Goal: Complete application form

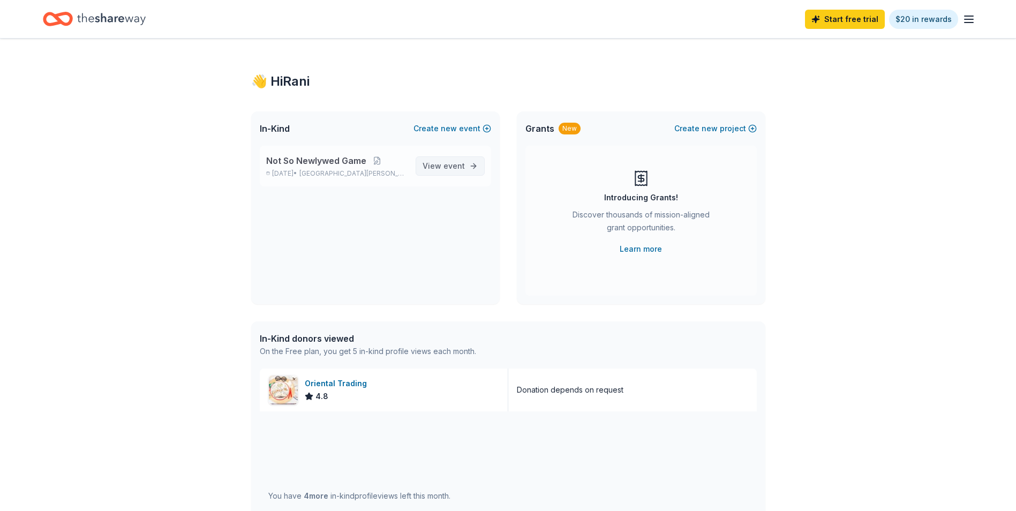
click at [455, 162] on span "event" at bounding box center [454, 165] width 21 height 9
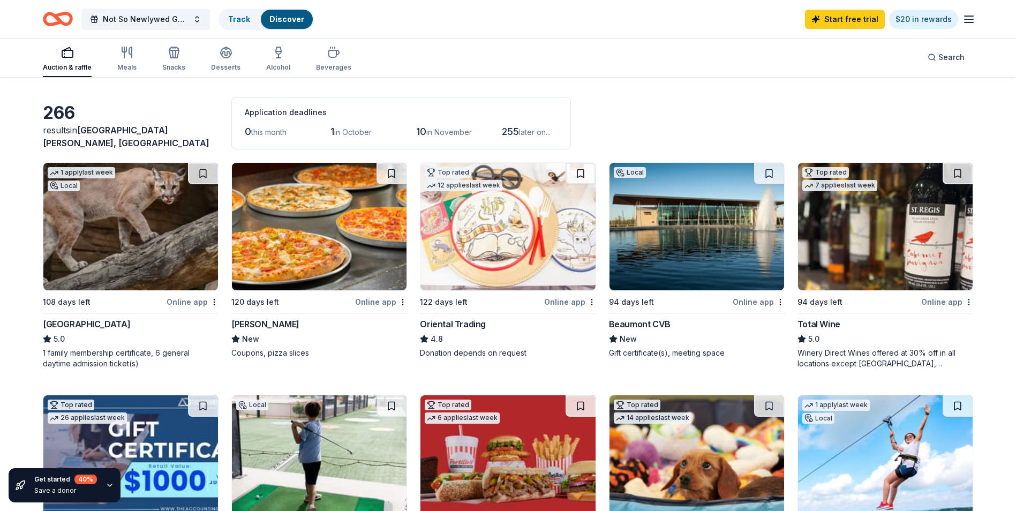
scroll to position [54, 0]
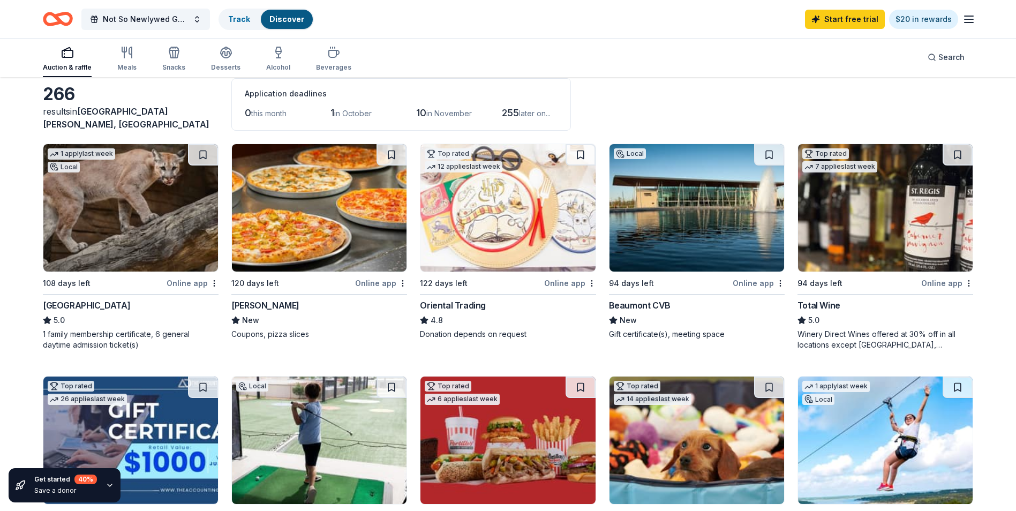
click at [708, 207] on img at bounding box center [697, 208] width 175 height 128
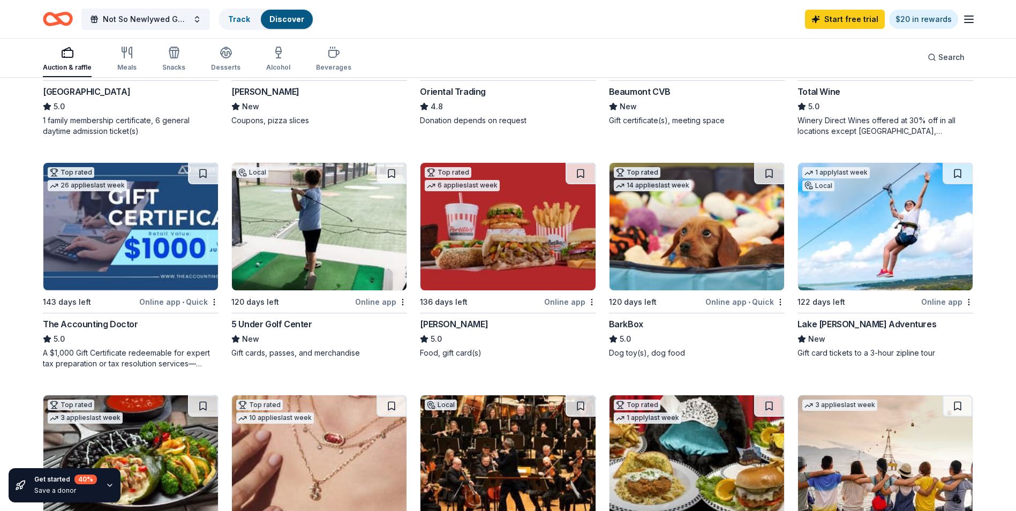
scroll to position [268, 0]
click at [642, 318] on div "BarkBox" at bounding box center [697, 323] width 176 height 13
click at [337, 244] on img at bounding box center [319, 226] width 175 height 128
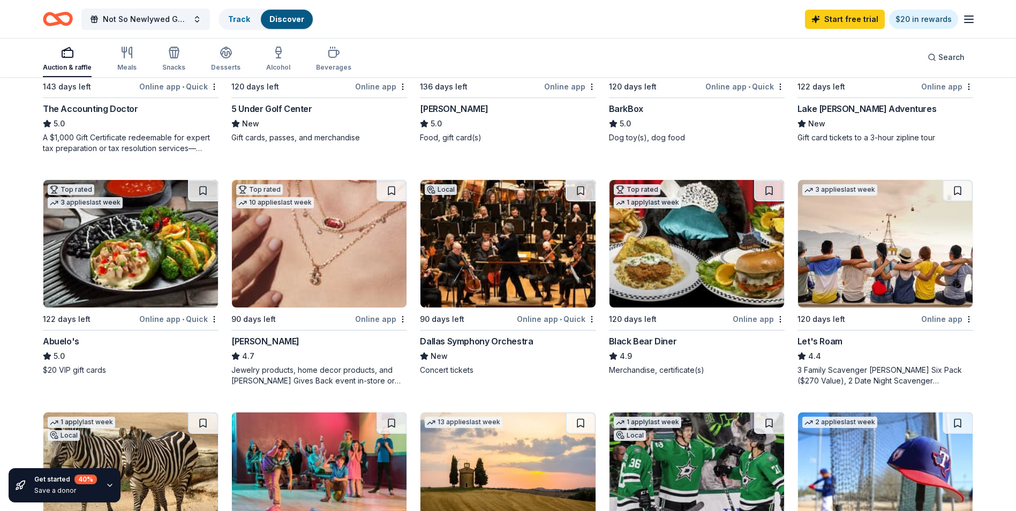
scroll to position [482, 0]
click at [295, 254] on img at bounding box center [319, 245] width 175 height 128
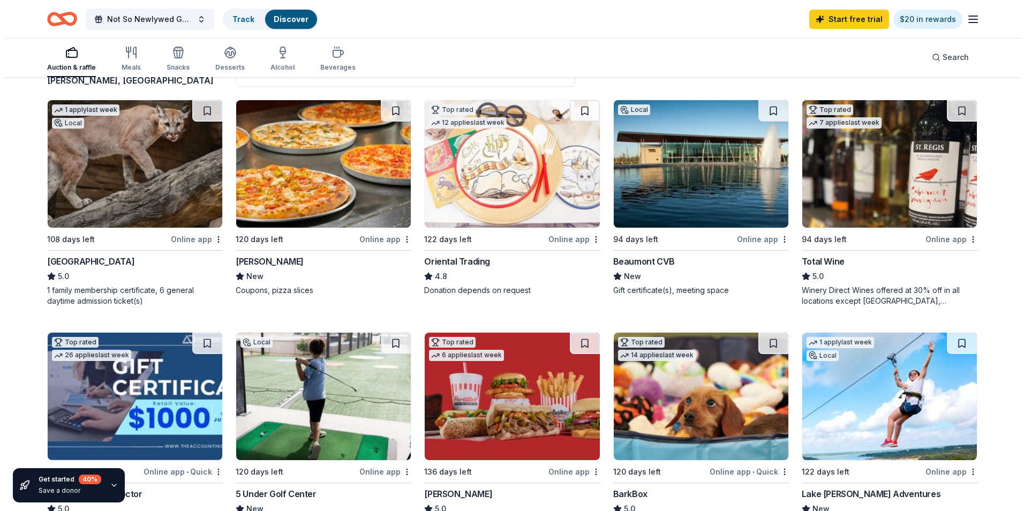
scroll to position [0, 0]
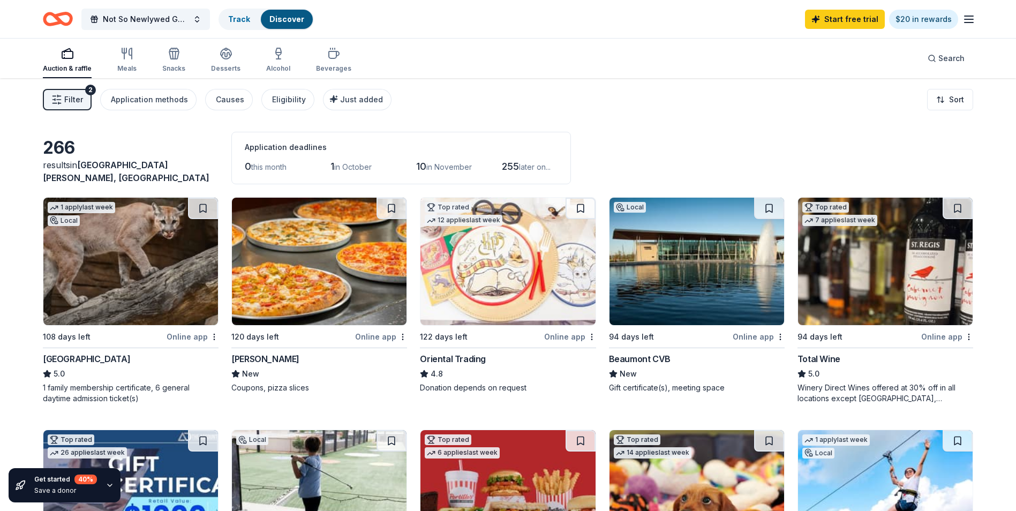
click at [553, 270] on img at bounding box center [508, 262] width 175 height 128
click at [70, 92] on button "Filter 2" at bounding box center [67, 99] width 49 height 21
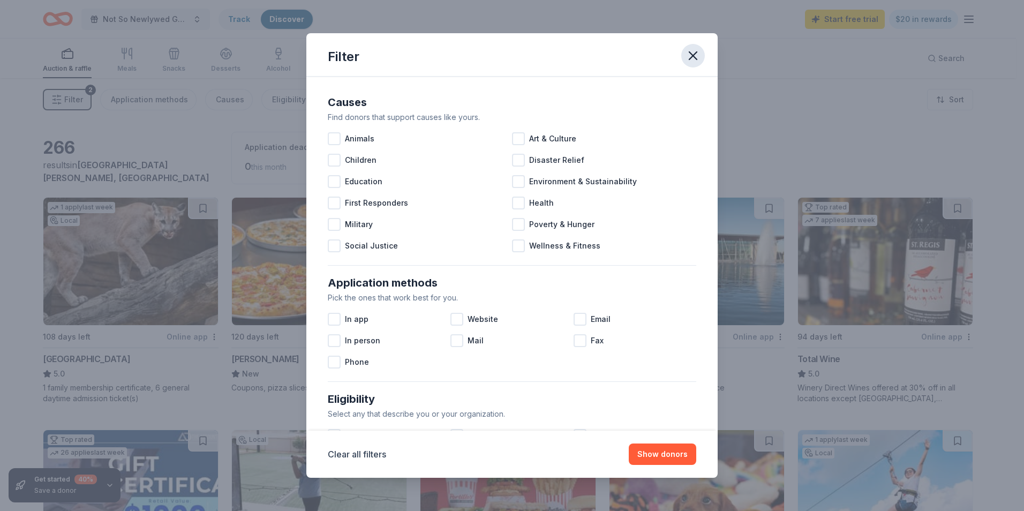
click at [686, 57] on icon "button" at bounding box center [693, 55] width 15 height 15
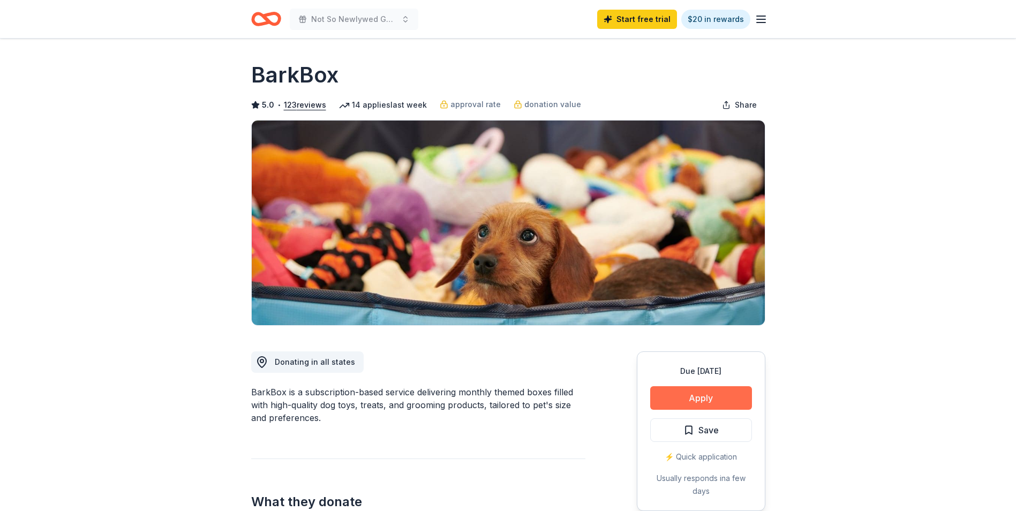
click at [721, 388] on button "Apply" at bounding box center [701, 398] width 102 height 24
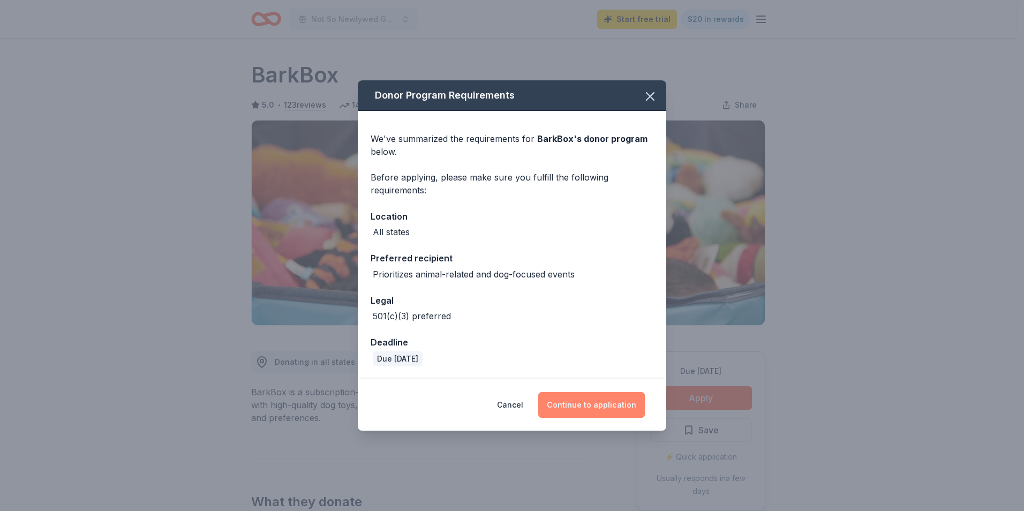
click at [612, 403] on button "Continue to application" at bounding box center [591, 405] width 107 height 26
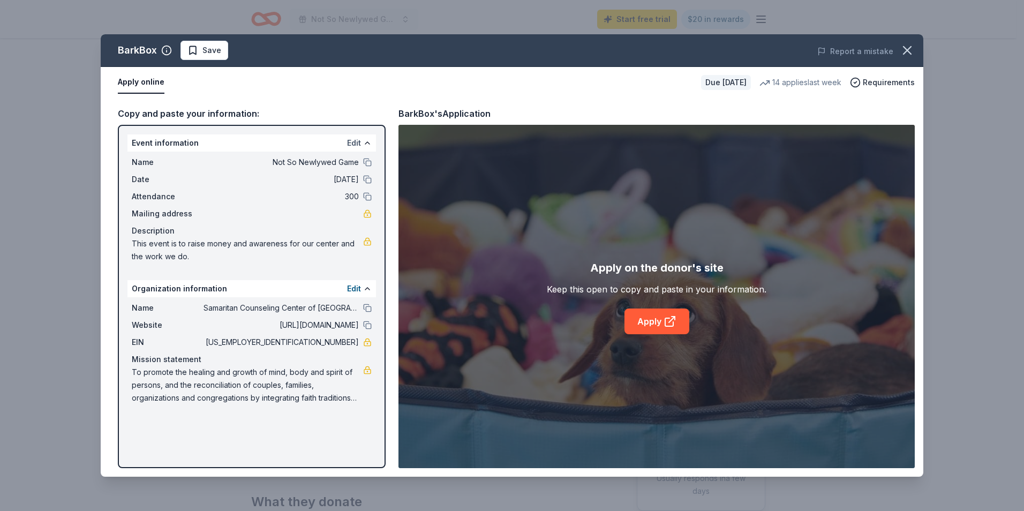
click at [356, 139] on button "Edit" at bounding box center [354, 143] width 14 height 13
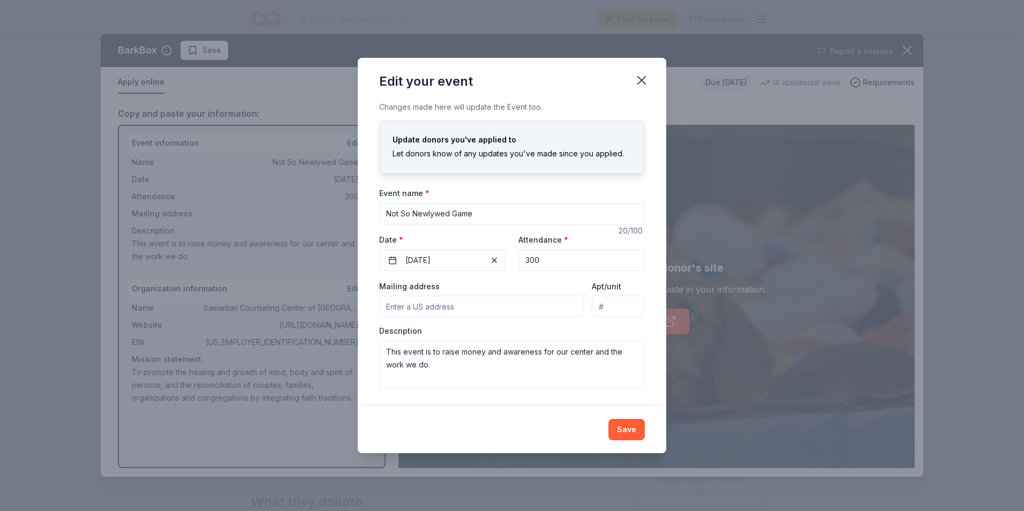
click at [464, 307] on input "Mailing address" at bounding box center [481, 306] width 204 height 21
type input "7980 Anchor Drive, Port Arthur, TX, 77642"
click at [619, 307] on input "Apt/unit" at bounding box center [618, 306] width 53 height 21
type input "500"
click at [484, 380] on textarea "This event is to raise money and awareness for our center and the work we do." at bounding box center [512, 365] width 266 height 48
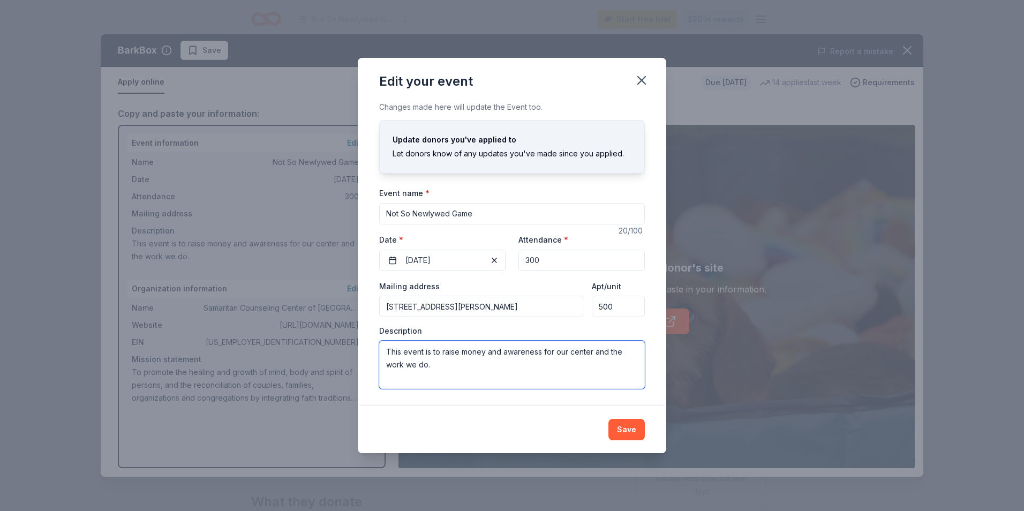
click at [504, 367] on textarea "This event is to raise money and awareness for our center and the work we do." at bounding box center [512, 365] width 266 height 48
click at [503, 366] on textarea "This event is to raise money and awareness for our center and the work we do." at bounding box center [512, 365] width 266 height 48
paste textarea "e Not So Newlywed Game is a lighthearted and engaging fundraiser hosted by the …"
type textarea "The Not So Newlywed Game is a lighthearted and engaging fundraiser hosted by th…"
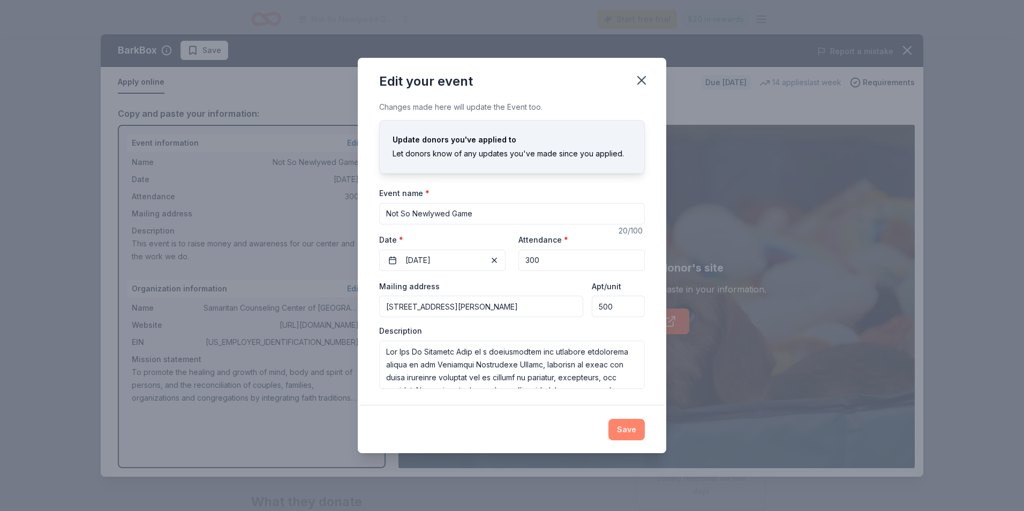
click at [631, 430] on button "Save" at bounding box center [627, 429] width 36 height 21
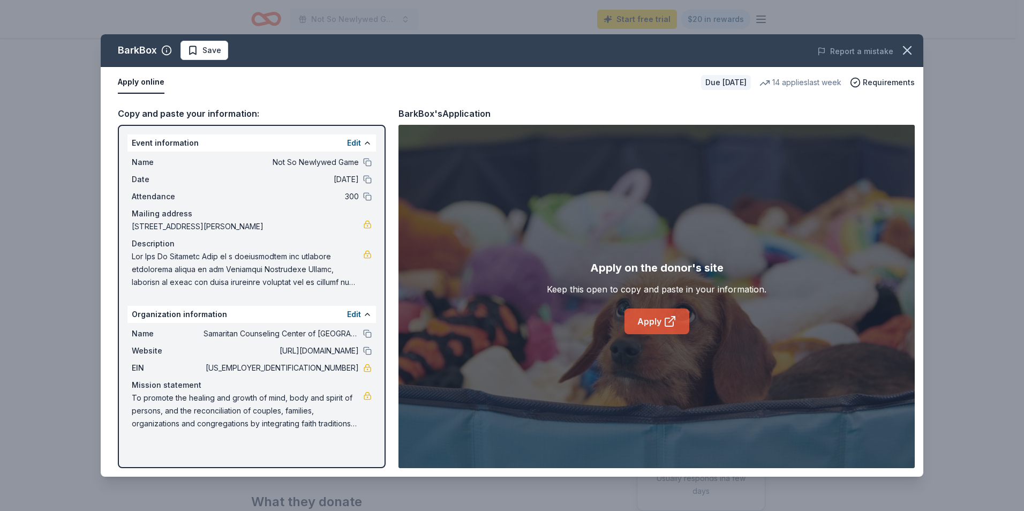
click at [663, 319] on link "Apply" at bounding box center [657, 322] width 65 height 26
click at [905, 50] on icon "button" at bounding box center [907, 50] width 15 height 15
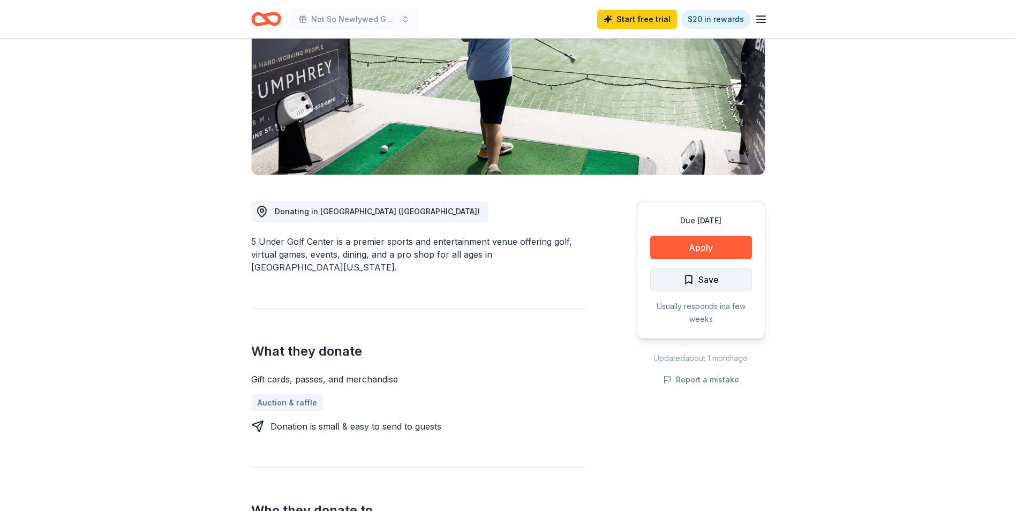
scroll to position [161, 0]
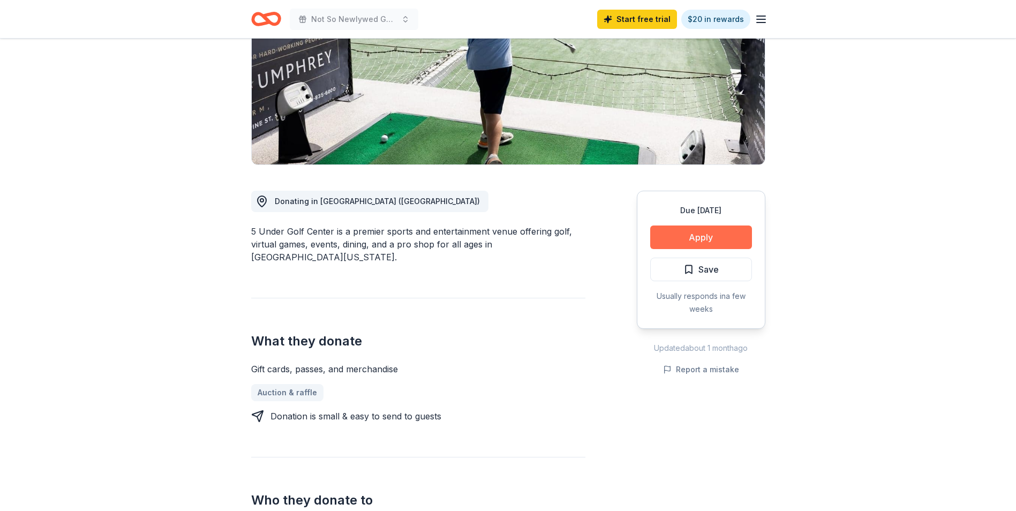
click at [727, 236] on button "Apply" at bounding box center [701, 238] width 102 height 24
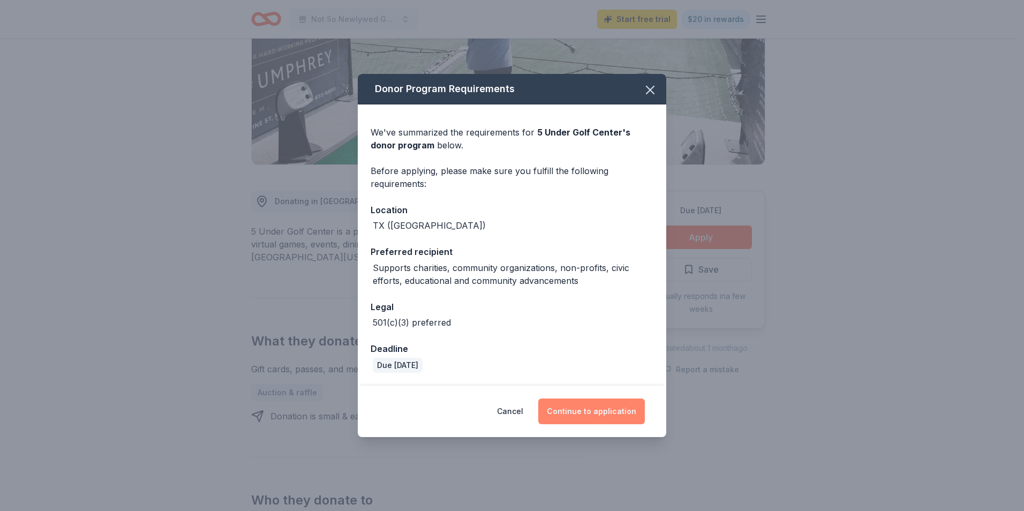
click at [608, 416] on button "Continue to application" at bounding box center [591, 412] width 107 height 26
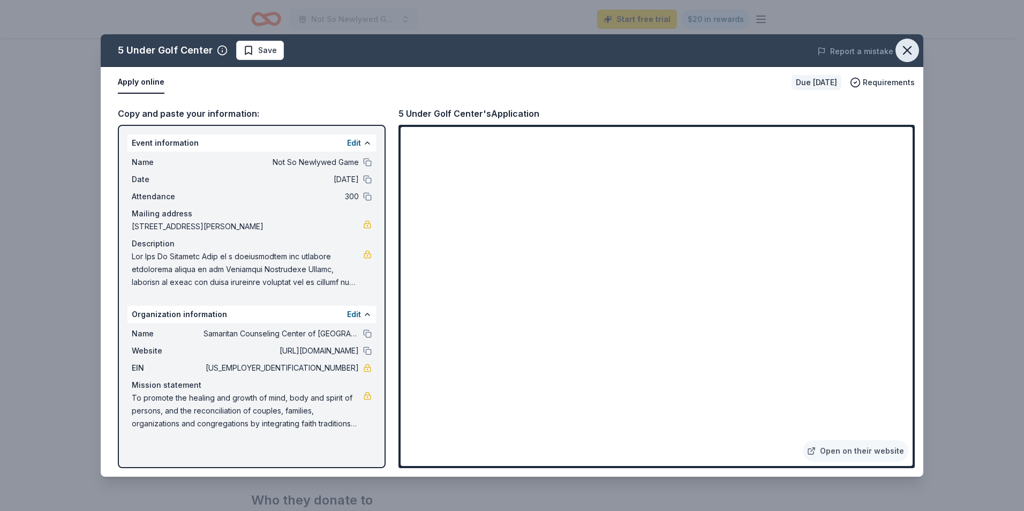
click at [911, 45] on icon "button" at bounding box center [907, 50] width 15 height 15
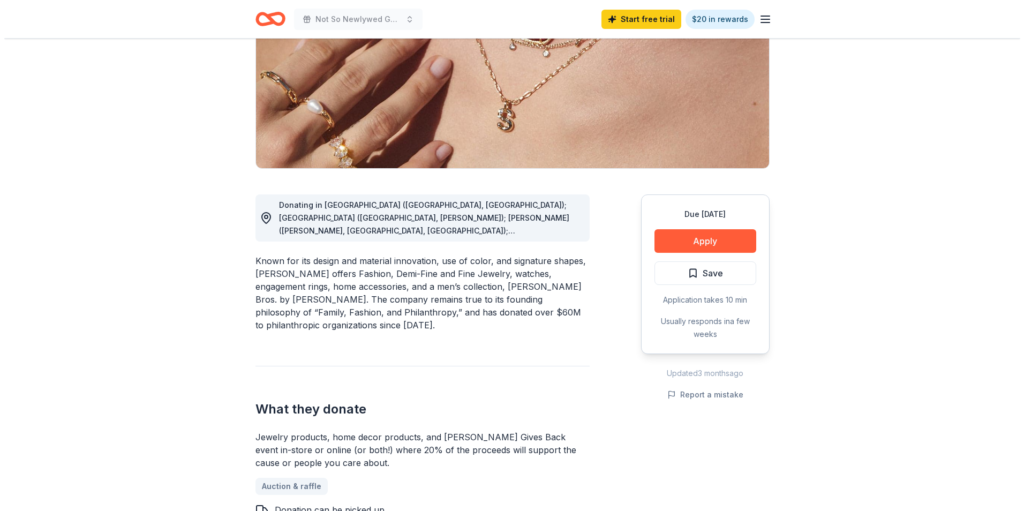
scroll to position [161, 0]
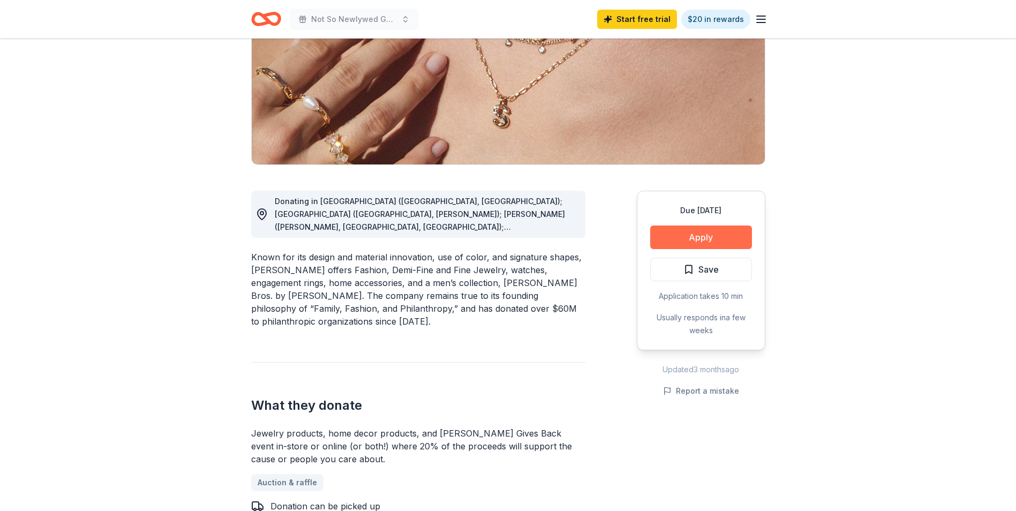
click at [714, 239] on button "Apply" at bounding box center [701, 238] width 102 height 24
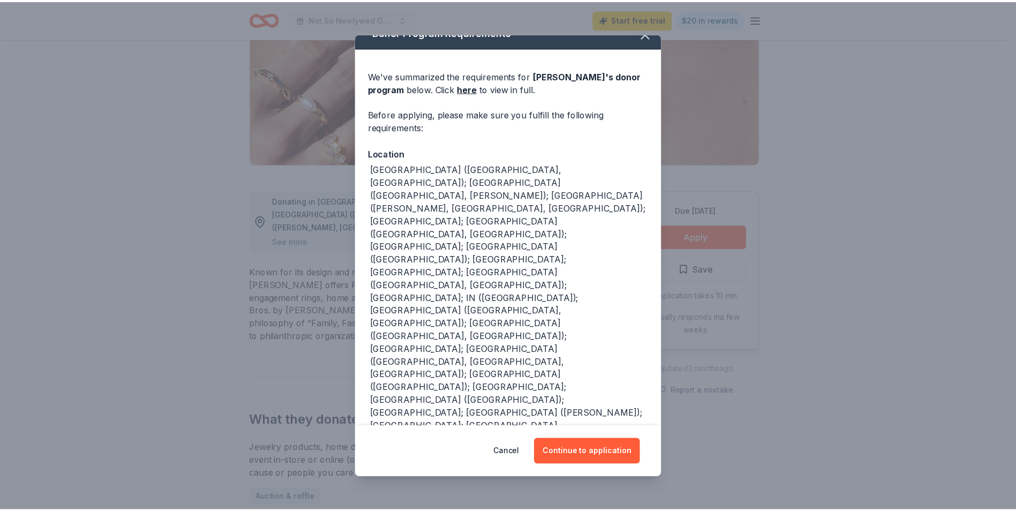
scroll to position [24, 0]
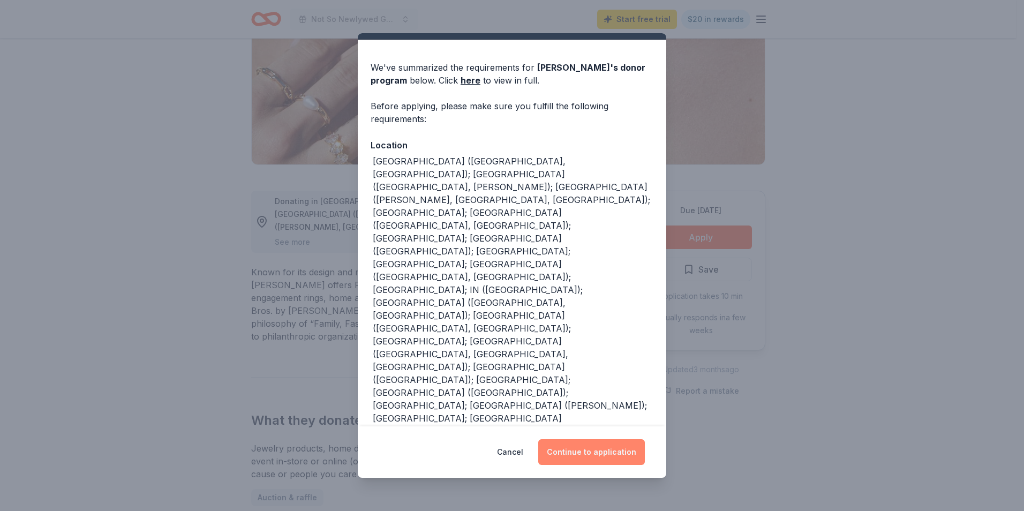
click at [611, 456] on button "Continue to application" at bounding box center [591, 452] width 107 height 26
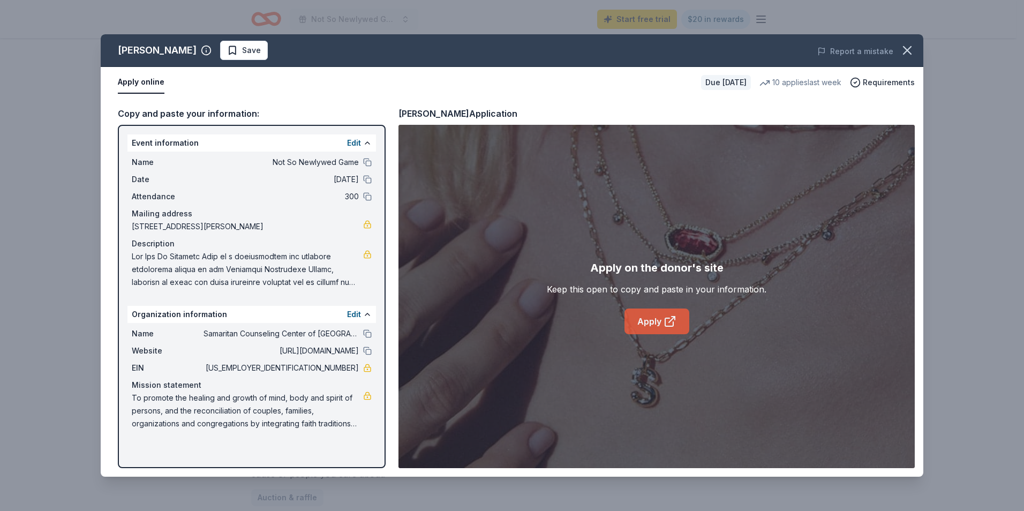
click at [664, 319] on icon at bounding box center [670, 321] width 13 height 13
click at [905, 52] on icon "button" at bounding box center [908, 51] width 8 height 8
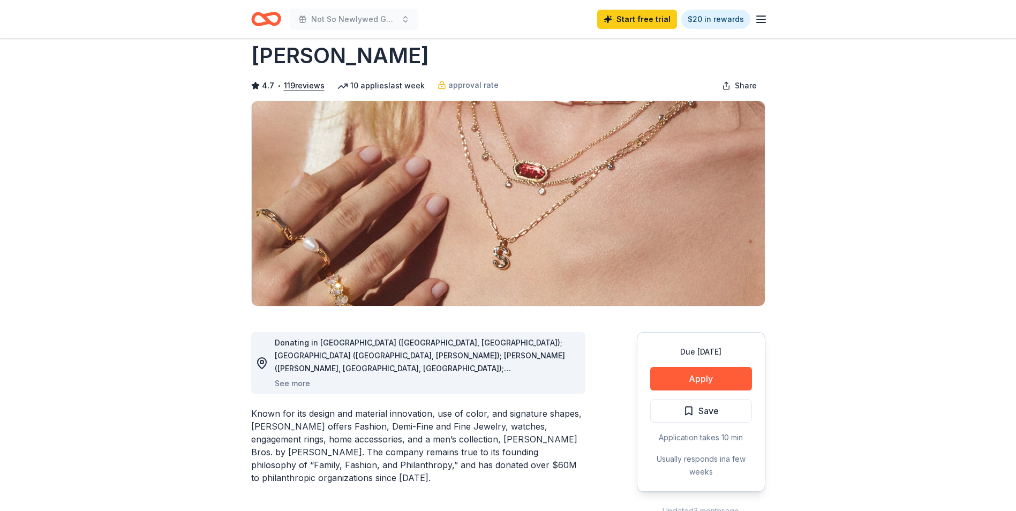
scroll to position [0, 0]
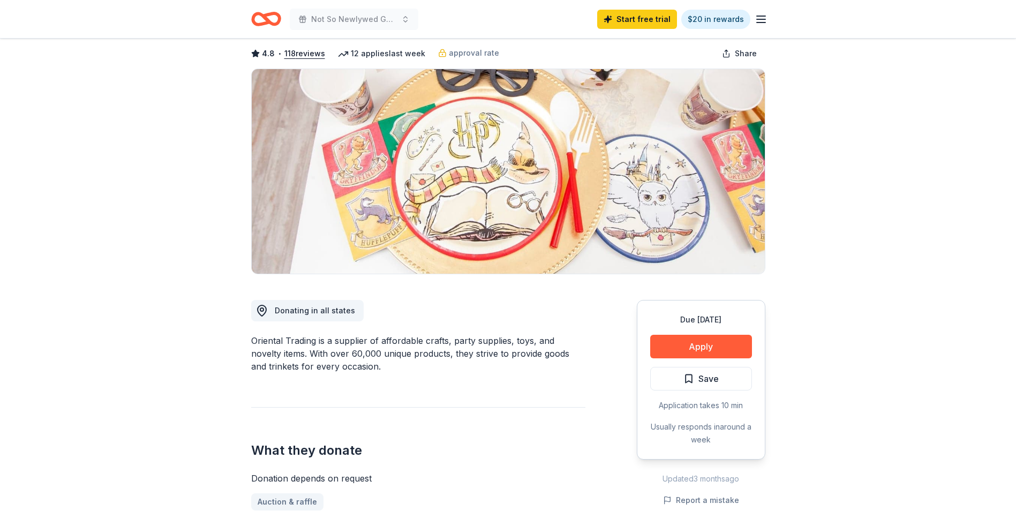
scroll to position [161, 0]
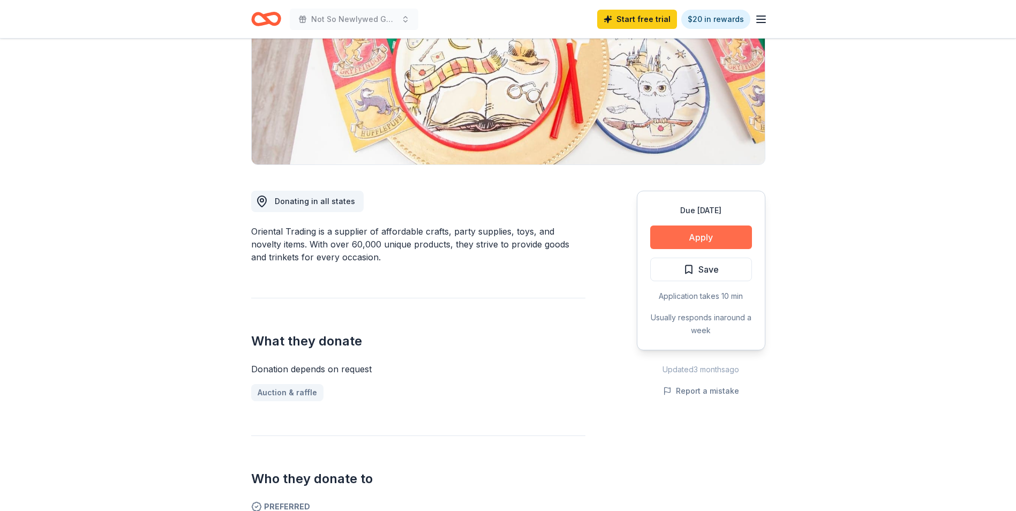
click at [718, 237] on button "Apply" at bounding box center [701, 238] width 102 height 24
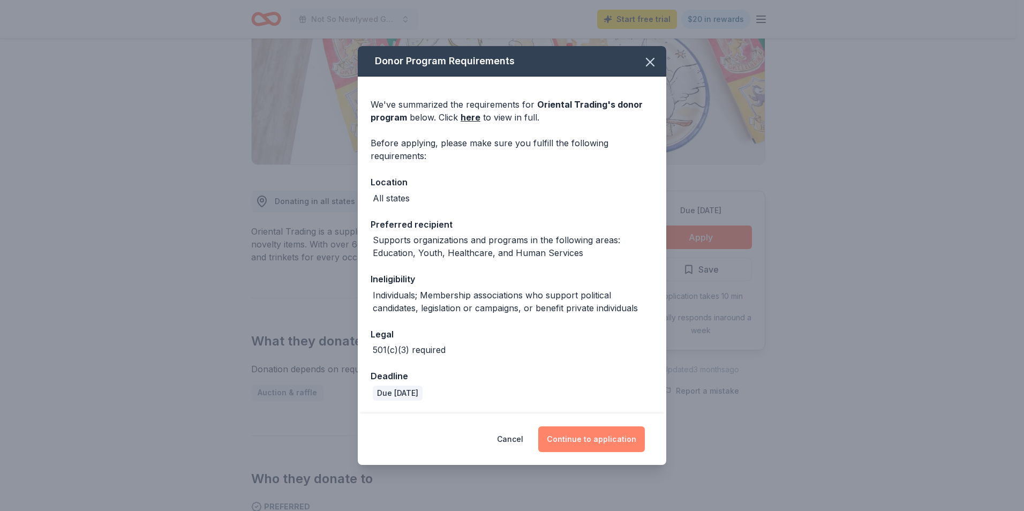
click at [592, 440] on button "Continue to application" at bounding box center [591, 439] width 107 height 26
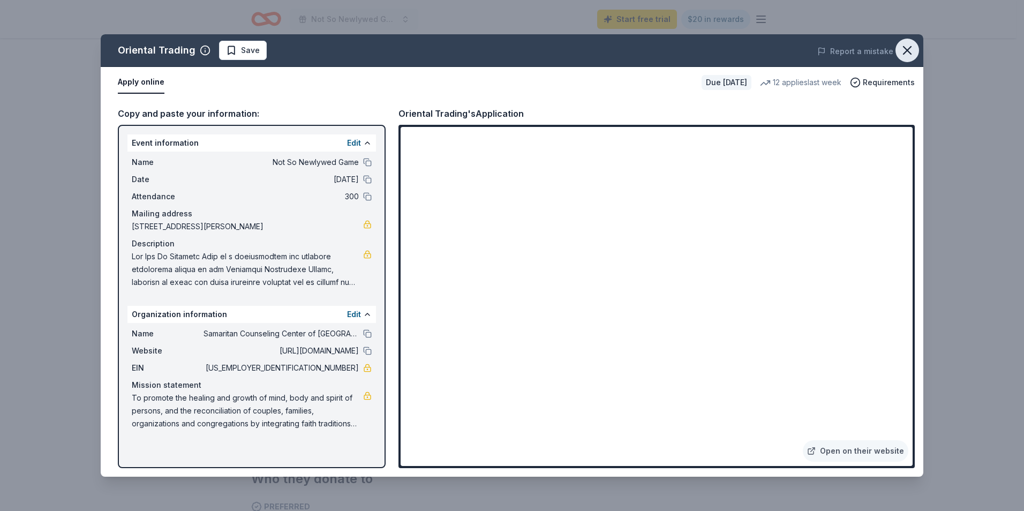
click at [911, 45] on icon "button" at bounding box center [907, 50] width 15 height 15
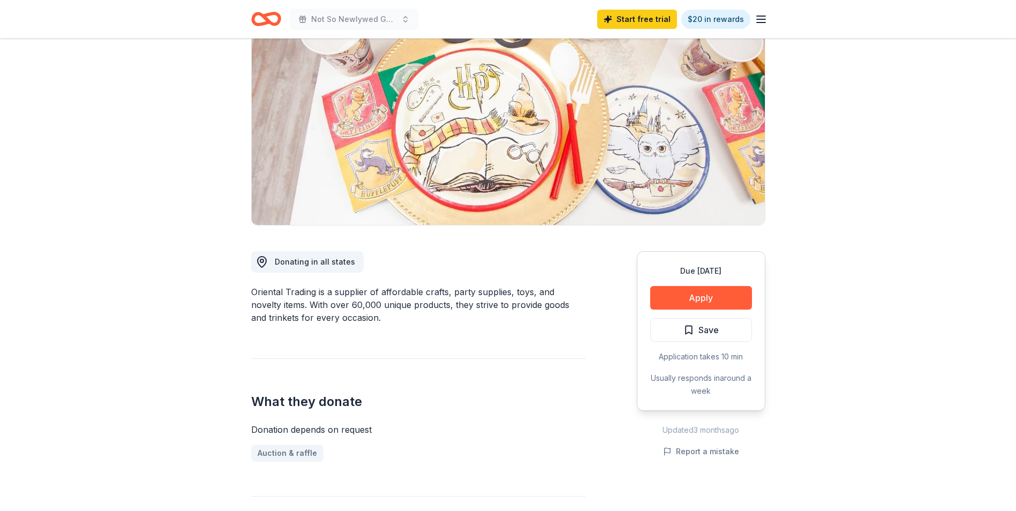
scroll to position [0, 0]
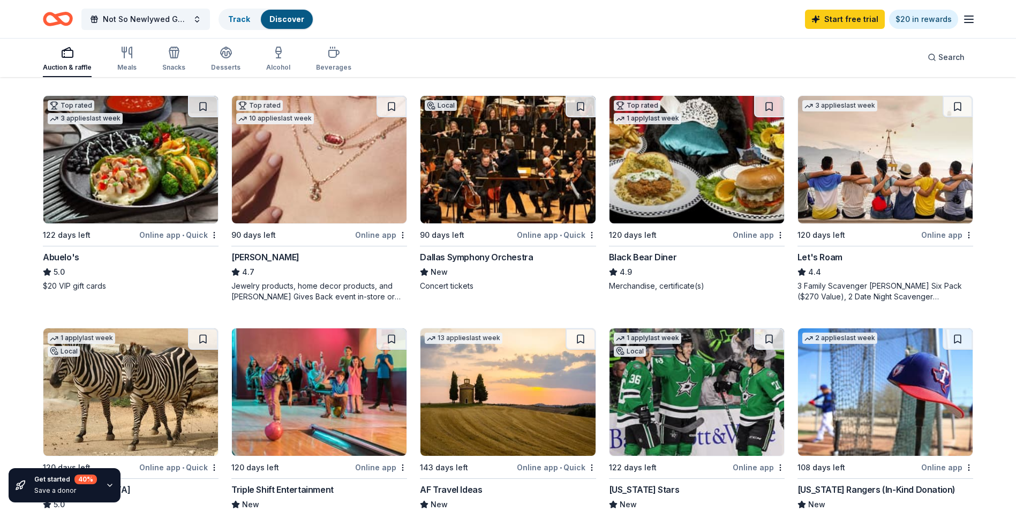
scroll to position [536, 0]
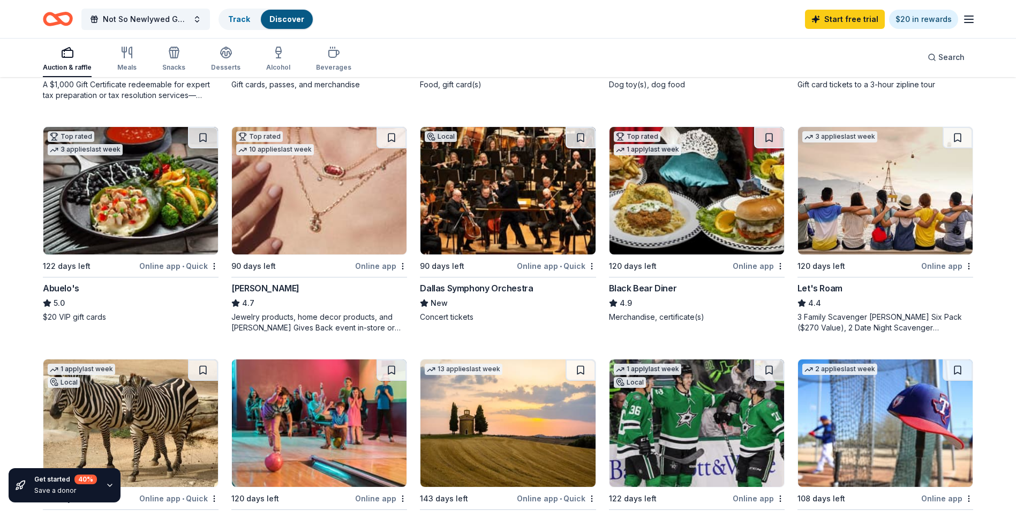
click at [663, 218] on img at bounding box center [697, 191] width 175 height 128
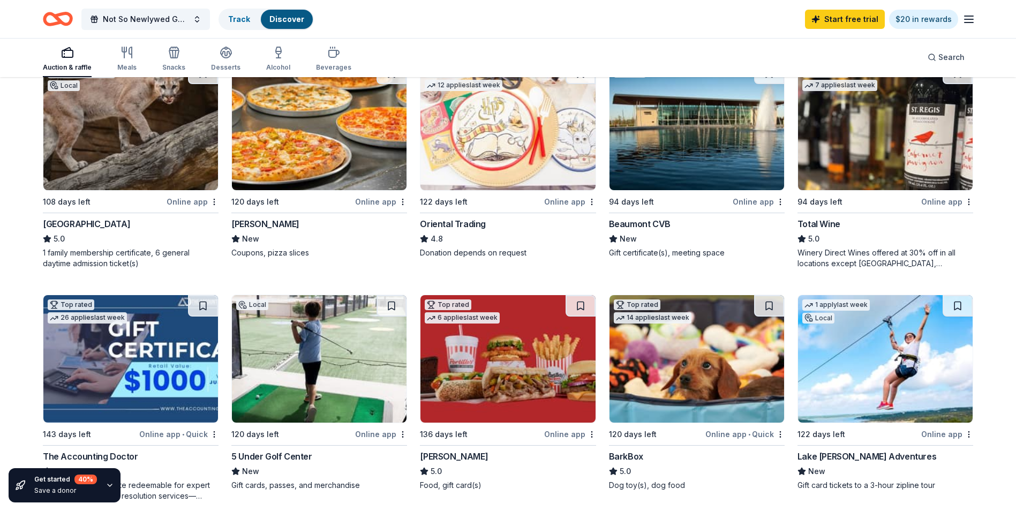
scroll to position [81, 0]
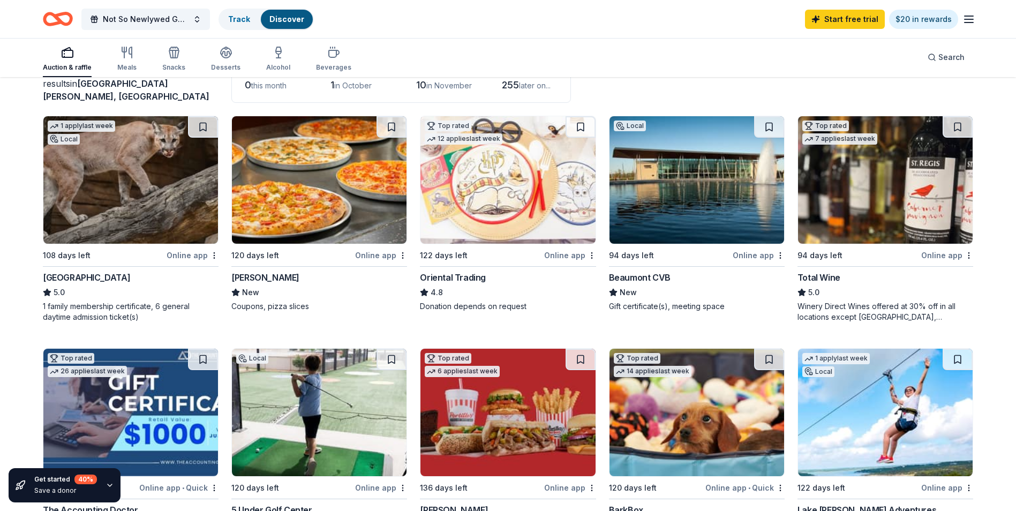
click at [707, 221] on img at bounding box center [697, 180] width 175 height 128
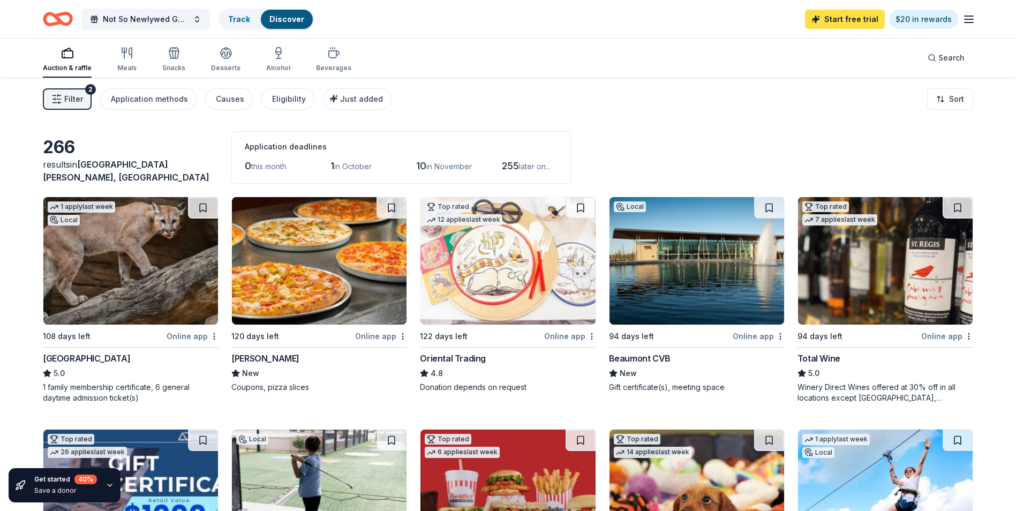
scroll to position [0, 0]
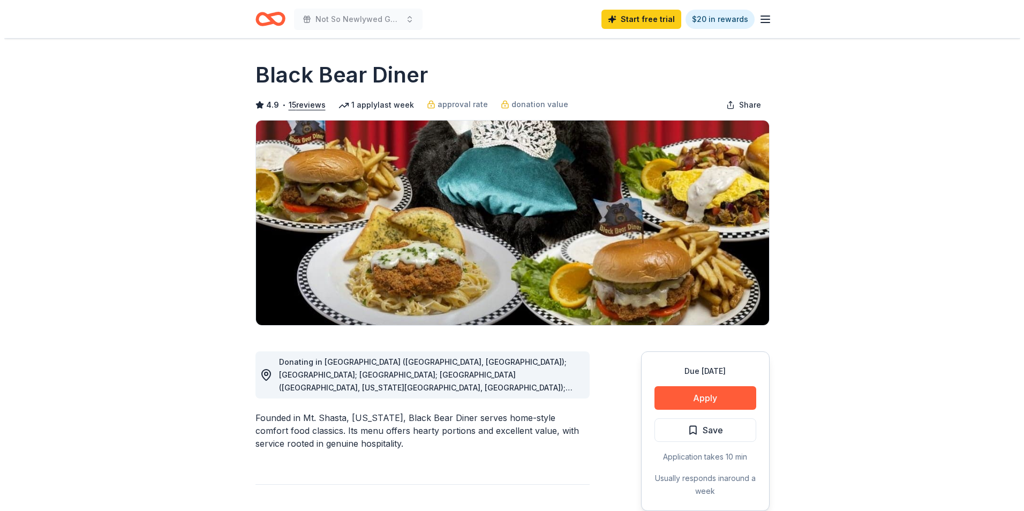
scroll to position [54, 0]
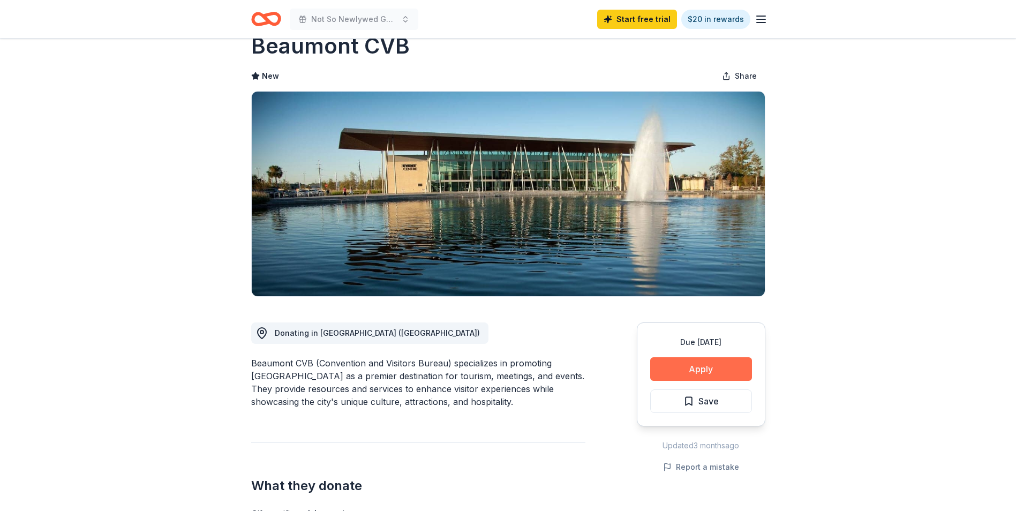
scroll to position [54, 0]
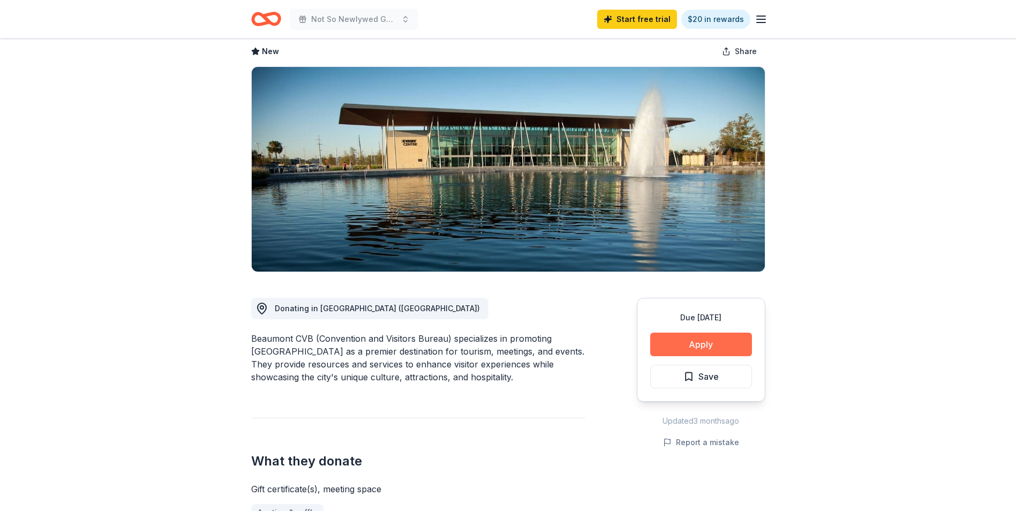
click at [696, 345] on button "Apply" at bounding box center [701, 345] width 102 height 24
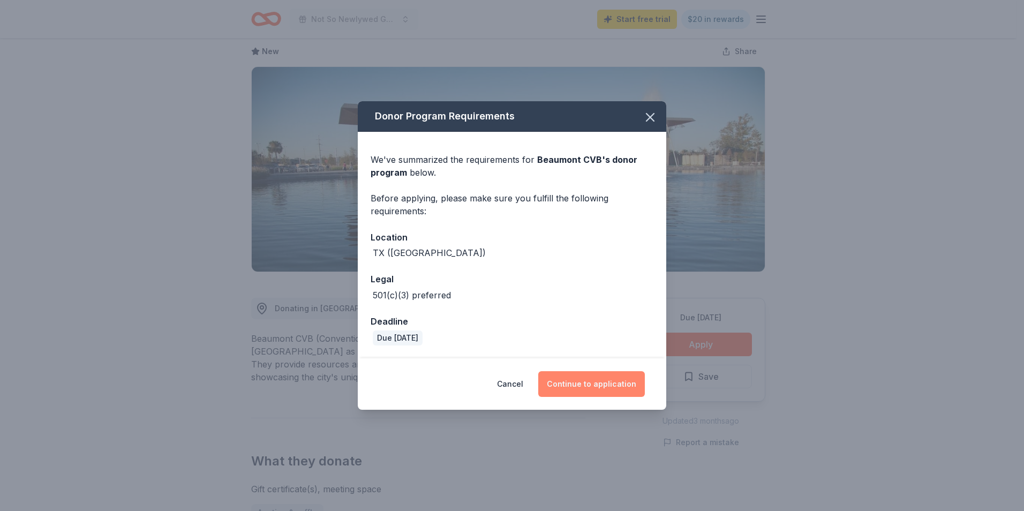
click at [612, 381] on button "Continue to application" at bounding box center [591, 384] width 107 height 26
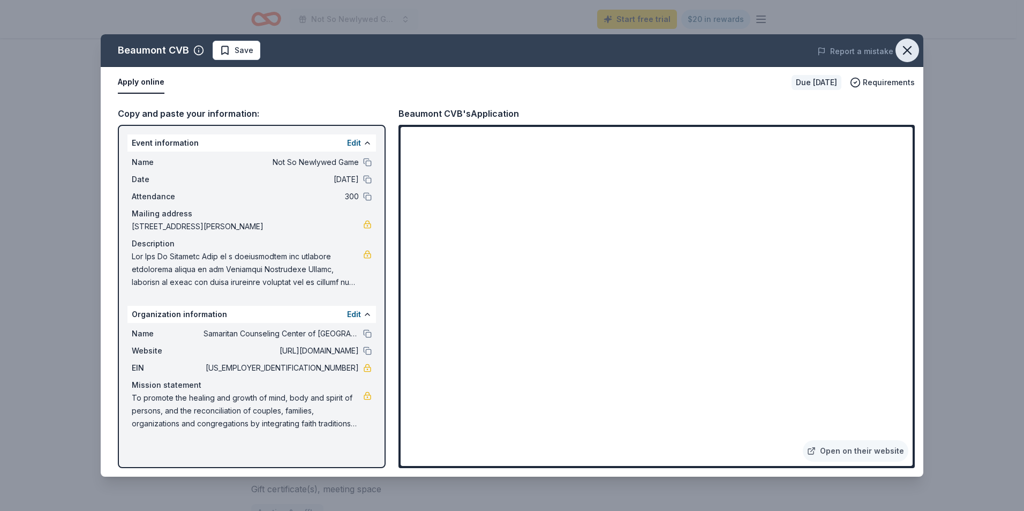
click at [908, 47] on icon "button" at bounding box center [907, 50] width 15 height 15
